Goal: Find specific page/section: Find specific page/section

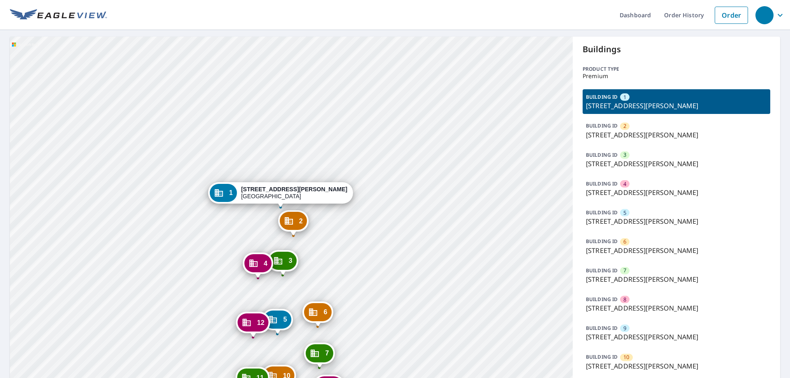
drag, startPoint x: 383, startPoint y: 169, endPoint x: 385, endPoint y: 162, distance: 6.8
click at [385, 162] on div "2 [STREET_ADDRESS][PERSON_NAME] 3 [STREET_ADDRESS][PERSON_NAME] 4 [STREET_ADDRE…" at bounding box center [291, 238] width 563 height 402
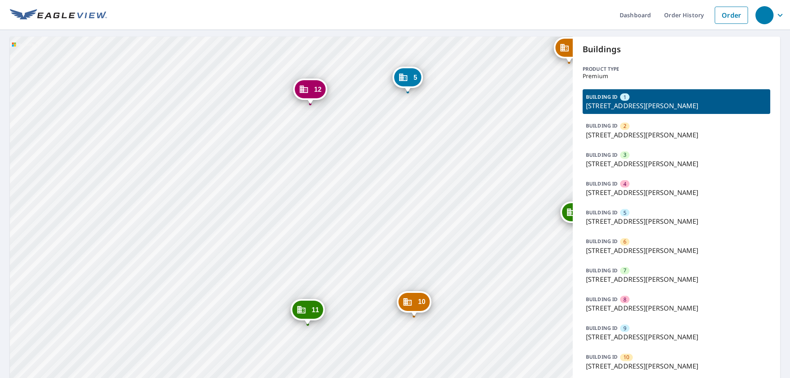
drag, startPoint x: 276, startPoint y: 275, endPoint x: 266, endPoint y: 236, distance: 40.4
click at [268, 238] on div "2 6915 S Harrison Hills Dr La Vista, NE 68128 3 7009 S Harrison Hills Dr La Vis…" at bounding box center [291, 238] width 563 height 402
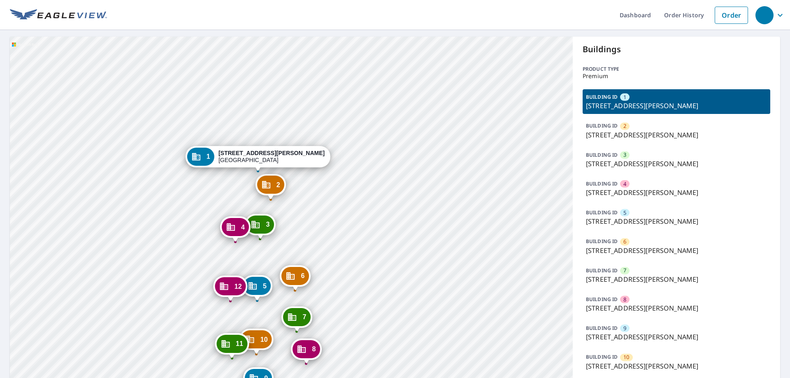
click at [350, 242] on div "2 6915 S Harrison Hills Dr La Vista, NE 68128 3 7009 S Harrison Hills Dr La Vis…" at bounding box center [291, 238] width 563 height 402
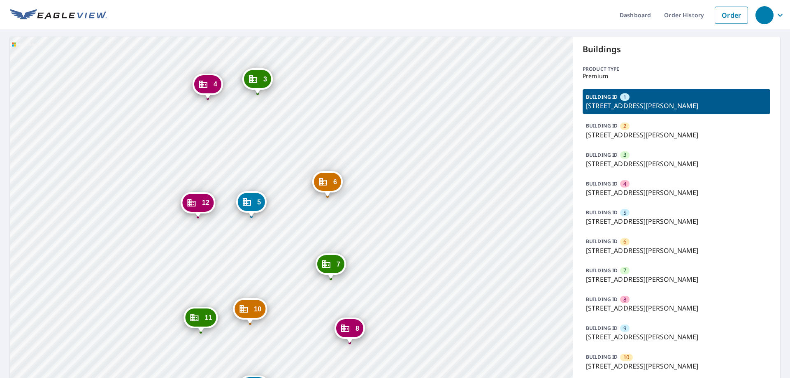
click at [265, 300] on div "10" at bounding box center [249, 309] width 31 height 18
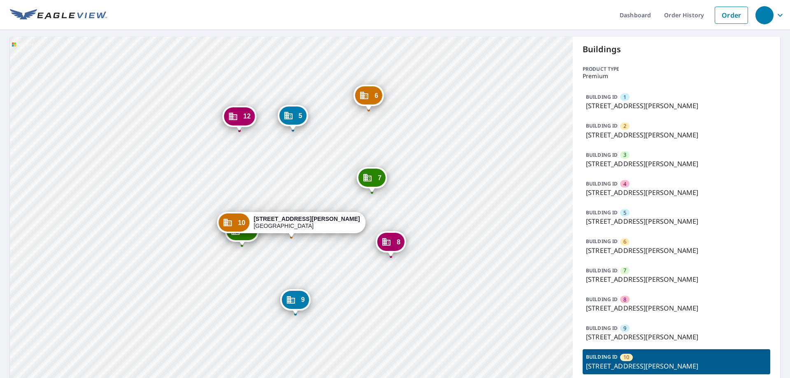
drag, startPoint x: 328, startPoint y: 107, endPoint x: 339, endPoint y: 223, distance: 116.1
click at [339, 223] on div "1 6949 S Harrison Hills Dr La Vista, NE 68128 2 6915 S Harrison Hills Dr La Vis…" at bounding box center [291, 238] width 563 height 402
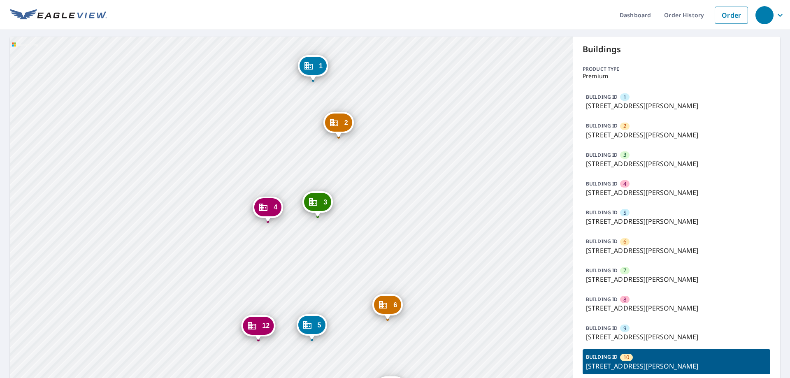
click at [346, 212] on div "1 6949 S Harrison Hills Dr La Vista, NE 68128 2 6915 S Harrison Hills Dr La Vis…" at bounding box center [291, 238] width 563 height 402
